Goal: Information Seeking & Learning: Learn about a topic

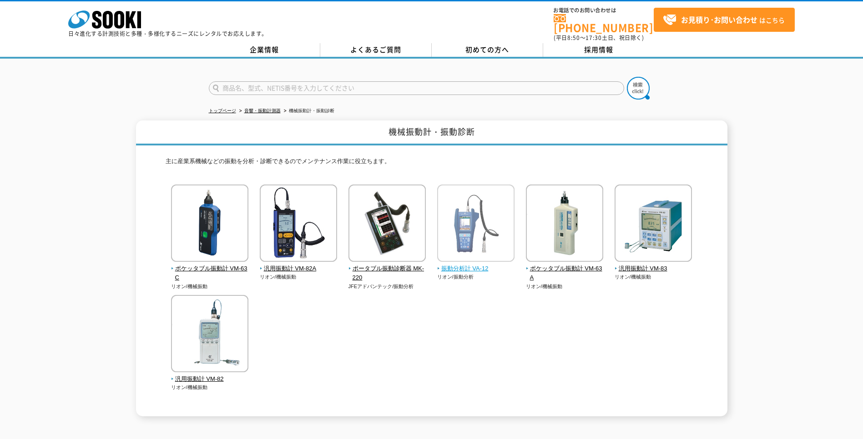
click at [454, 258] on img at bounding box center [475, 225] width 77 height 80
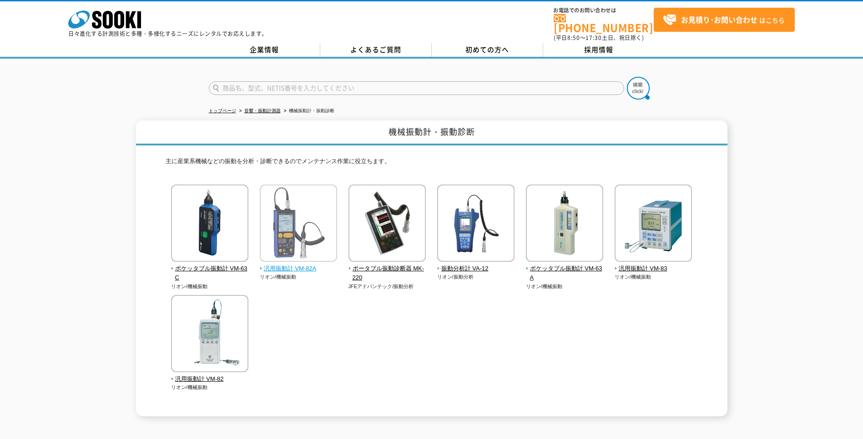
click at [287, 264] on span "汎用振動計 VM-82A" at bounding box center [299, 269] width 78 height 10
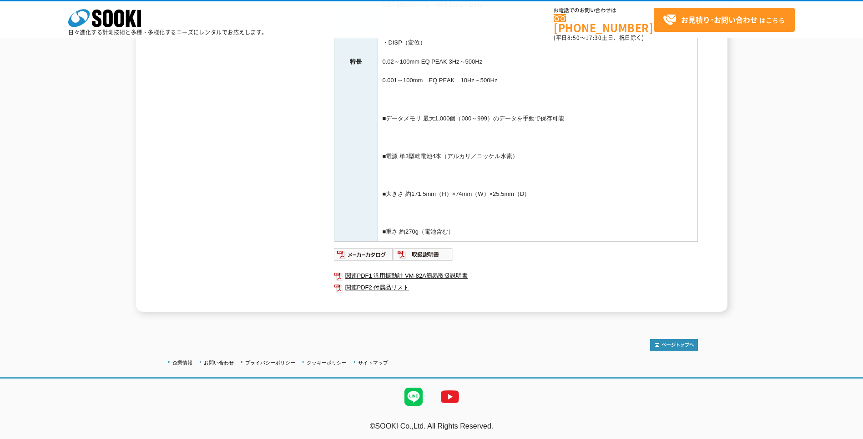
scroll to position [304, 0]
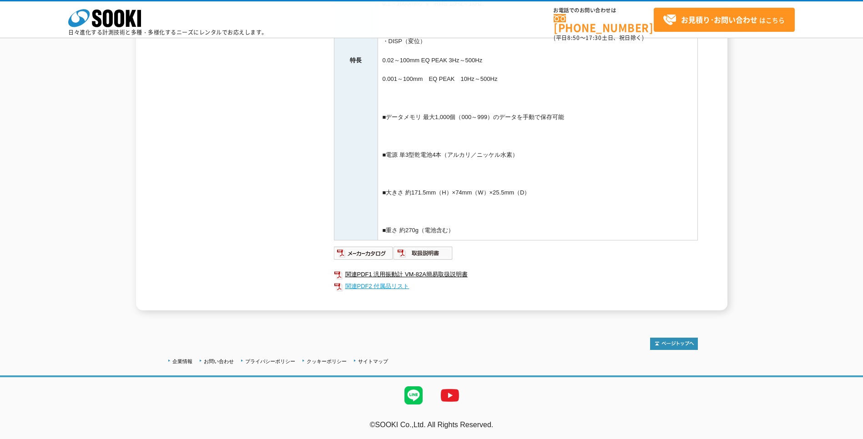
click at [390, 285] on link "関連PDF2 付属品リスト" at bounding box center [516, 287] width 364 height 12
click at [377, 257] on img at bounding box center [364, 253] width 60 height 15
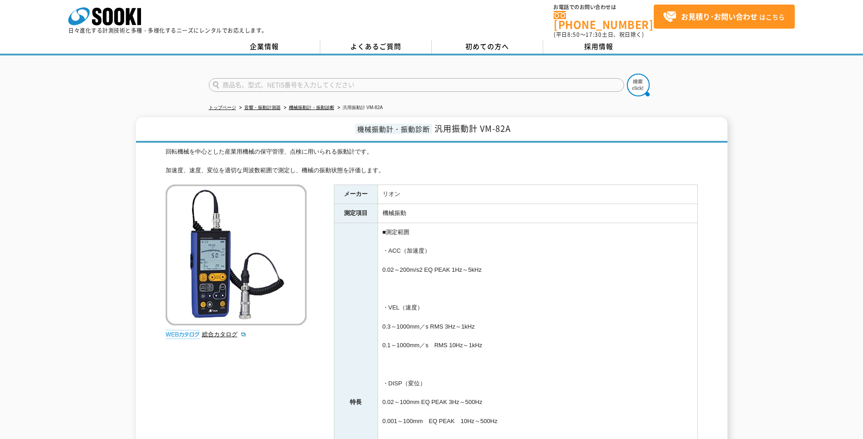
scroll to position [0, 0]
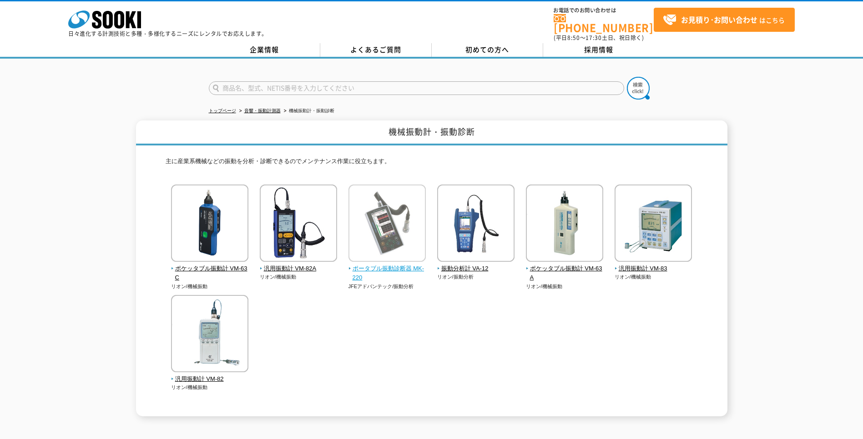
click at [371, 265] on span "ポータブル振動診断器 MK-220" at bounding box center [387, 273] width 78 height 19
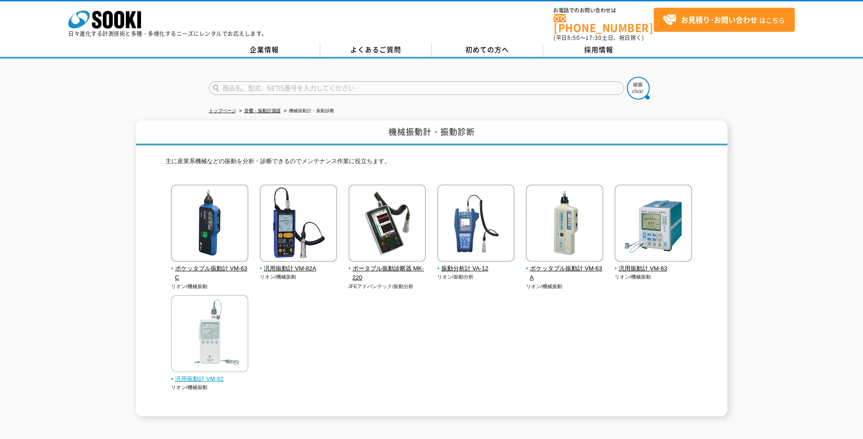
click at [205, 375] on span "汎用振動計 VM-82" at bounding box center [210, 380] width 78 height 10
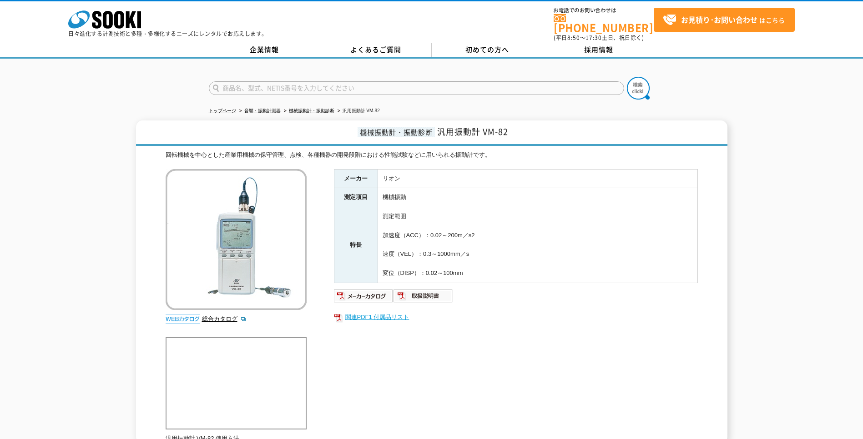
click at [360, 313] on link "関連PDF1 付属品リスト" at bounding box center [516, 318] width 364 height 12
click at [410, 293] on img at bounding box center [423, 296] width 60 height 15
click at [358, 291] on img at bounding box center [364, 296] width 60 height 15
click at [381, 312] on link "関連PDF1 付属品リスト" at bounding box center [516, 318] width 364 height 12
click at [56, 224] on div "機械振動計・振動診断 汎用振動計 VM-82 回転機械を中心とした産業用機械の保守管理、点検、各種機器の開発段階における性能試験などに用いられる振動計です。 …" at bounding box center [431, 282] width 863 height 323
